Goal: Transaction & Acquisition: Obtain resource

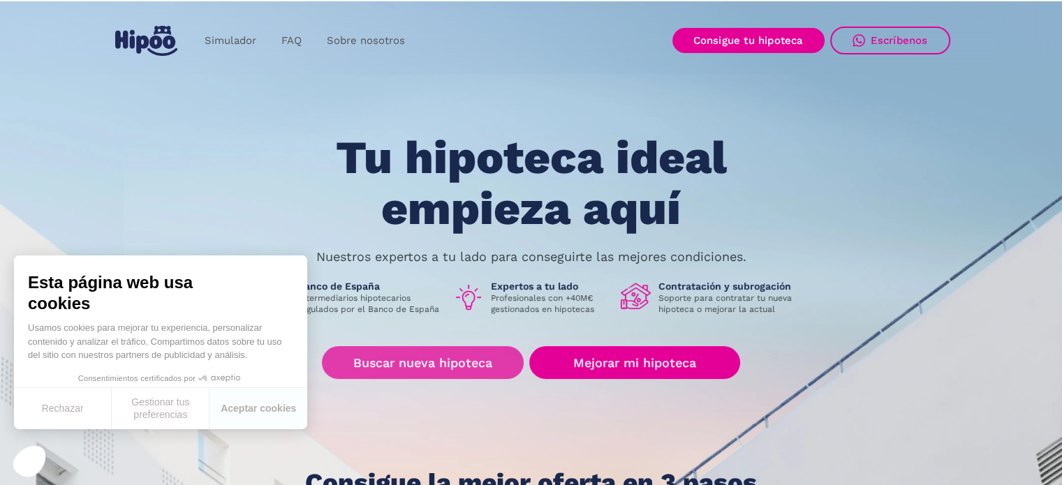
click at [470, 364] on link "Buscar nueva hipoteca" at bounding box center [423, 362] width 202 height 33
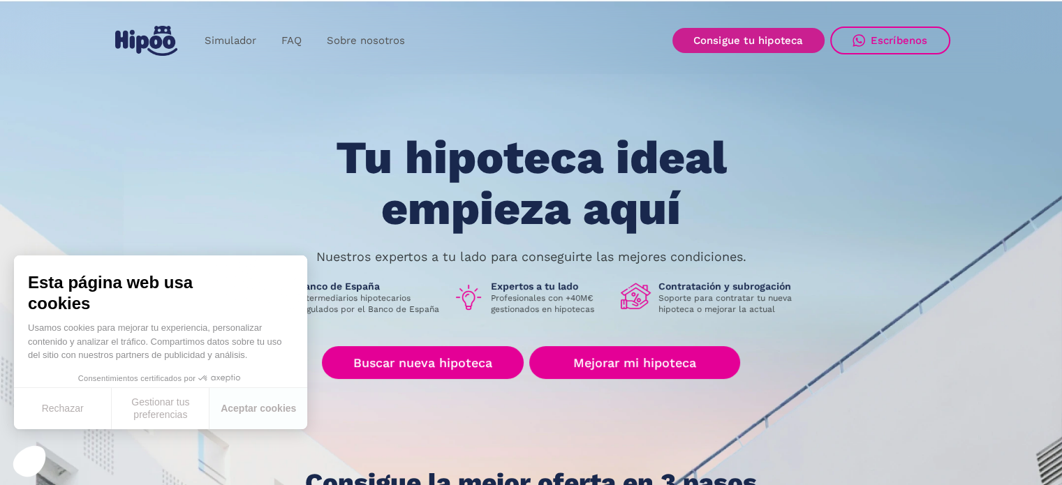
click at [726, 45] on link "Consigue tu hipoteca" at bounding box center [748, 40] width 152 height 25
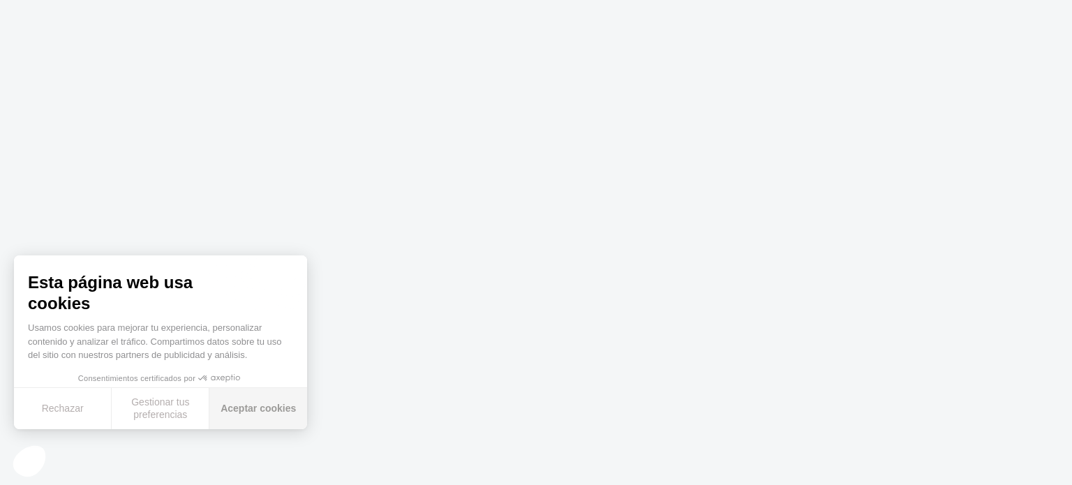
click at [269, 401] on button "Aceptar cookies" at bounding box center [258, 408] width 98 height 41
